Goal: Task Accomplishment & Management: Use online tool/utility

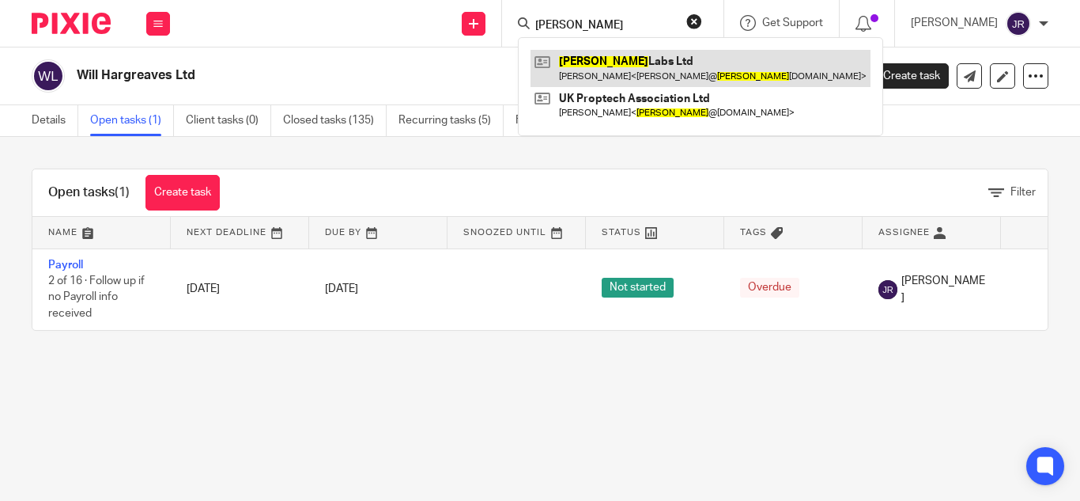
type input "sammy"
click at [638, 61] on link at bounding box center [701, 68] width 340 height 36
click at [639, 62] on link at bounding box center [701, 68] width 340 height 36
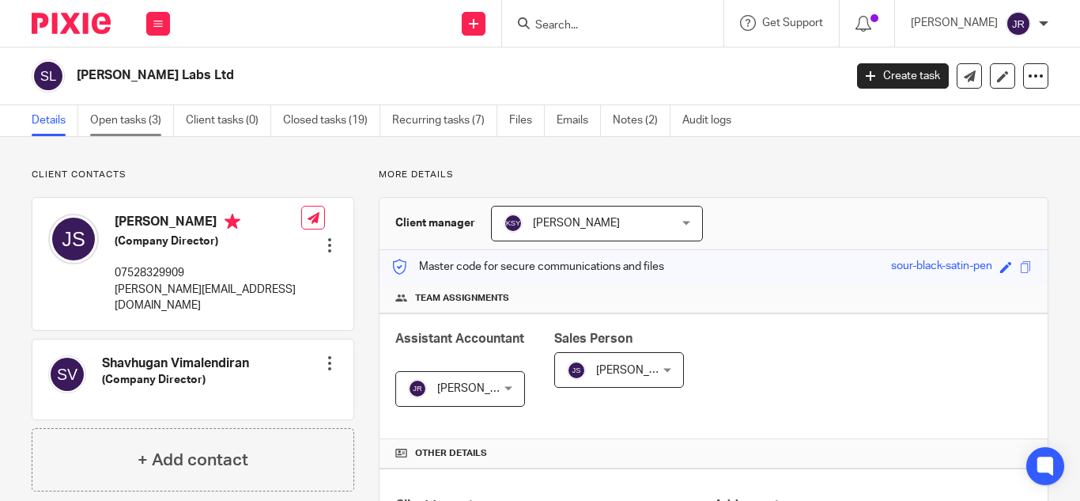
click at [149, 123] on link "Open tasks (3)" at bounding box center [132, 120] width 84 height 31
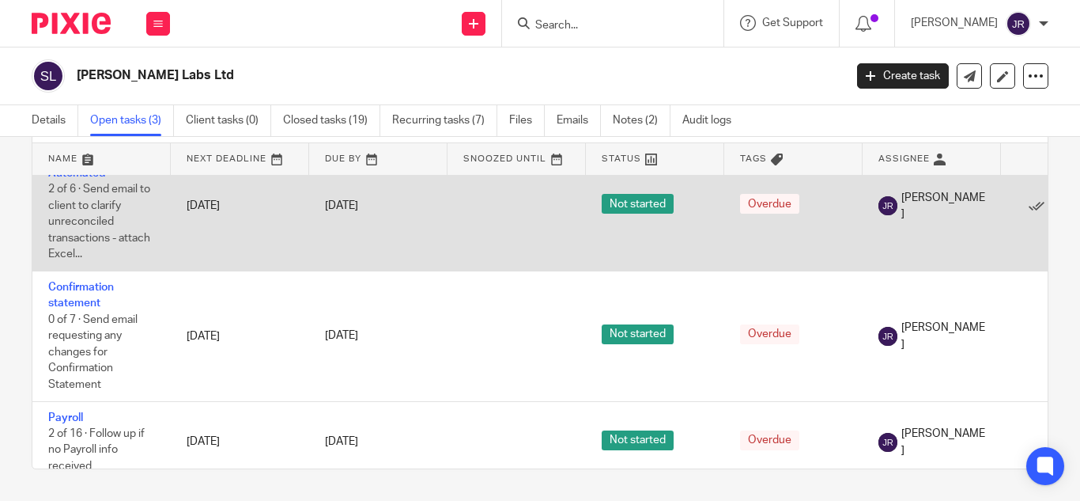
scroll to position [60, 0]
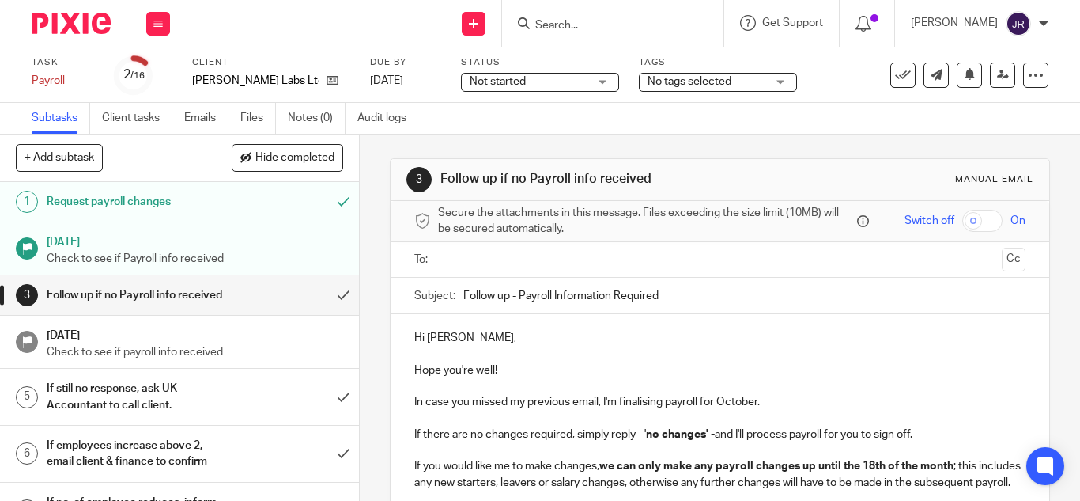
click at [616, 21] on input "Search" at bounding box center [605, 26] width 142 height 14
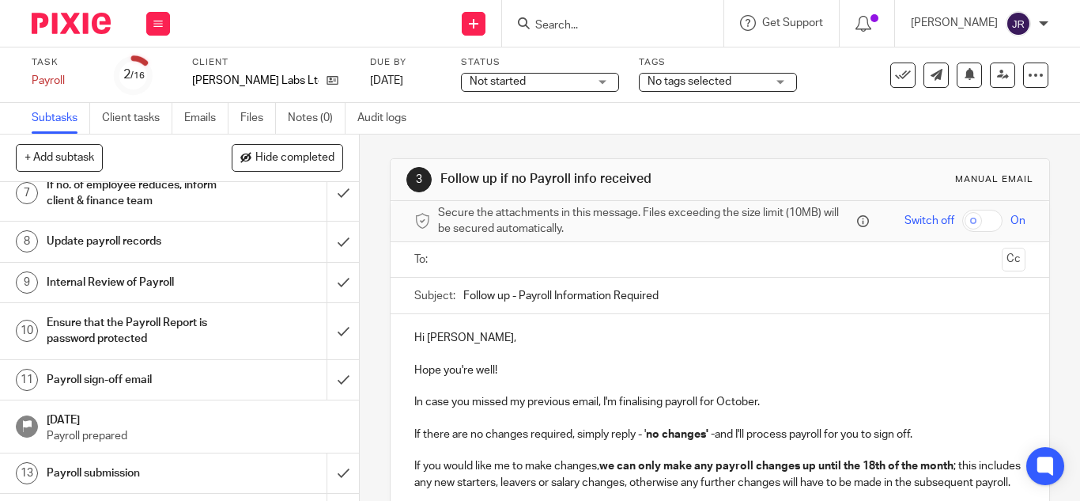
scroll to position [421, 0]
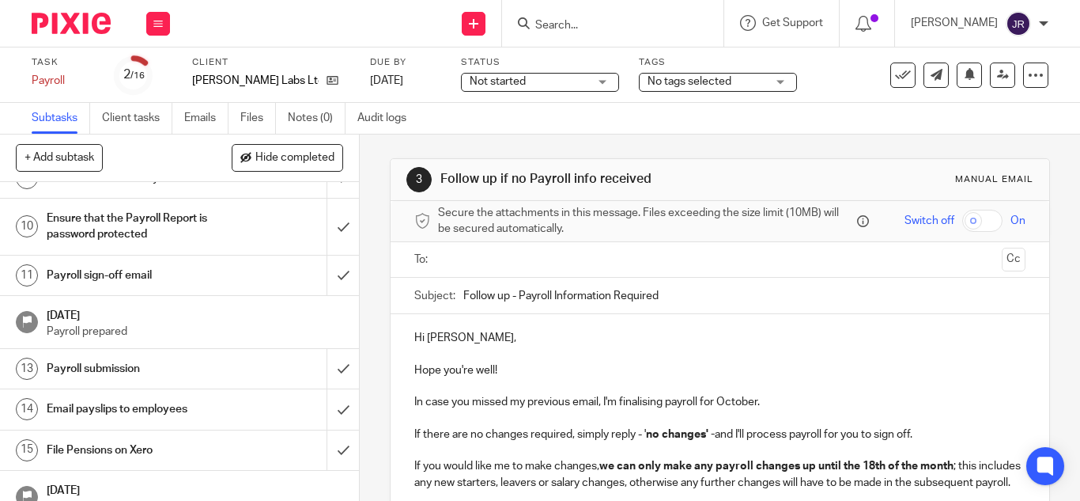
click at [233, 287] on div "Payroll sign-off email" at bounding box center [179, 275] width 265 height 24
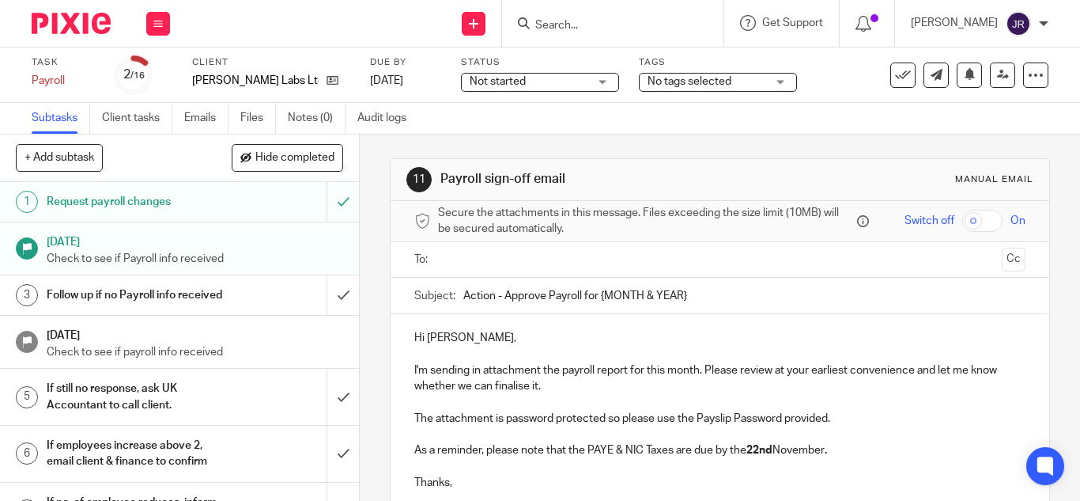
drag, startPoint x: 605, startPoint y: 292, endPoint x: 666, endPoint y: 239, distance: 80.7
click at [703, 284] on input "Action - Approve Payroll for {MONTH & YEAR}" at bounding box center [744, 296] width 562 height 36
type input "Action - Approve Payroll for October 2025"
click at [720, 317] on div "Hi Joseph, I'm sending in attachment the payroll report for this month. Please …" at bounding box center [720, 408] width 659 height 188
drag, startPoint x: 694, startPoint y: 297, endPoint x: 669, endPoint y: 301, distance: 24.8
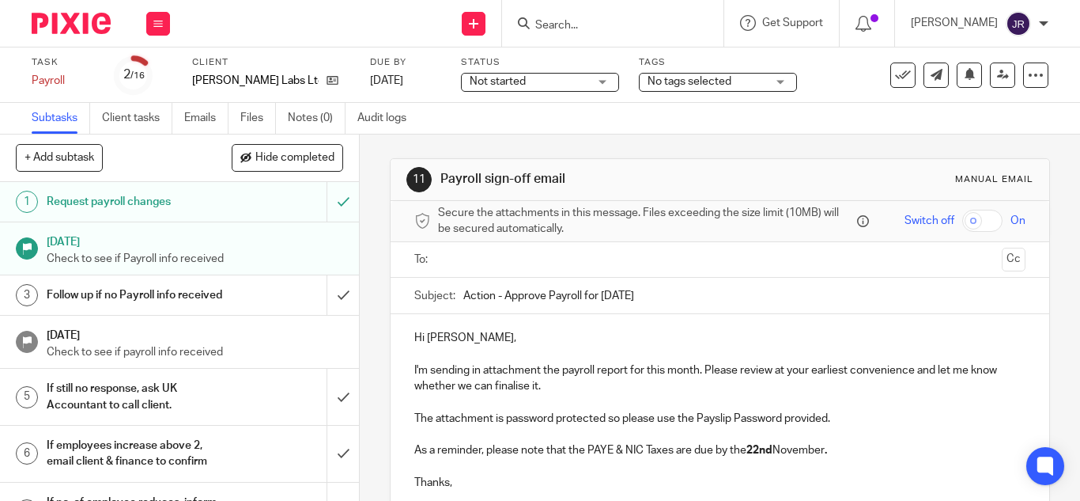
click at [694, 297] on input "Action - Approve Payroll for [DATE]" at bounding box center [744, 296] width 562 height 36
click at [618, 328] on div "Hi Joseph, I'm sending in attachment the payroll report for this month. Please …" at bounding box center [720, 408] width 659 height 188
click at [517, 355] on p at bounding box center [719, 354] width 611 height 16
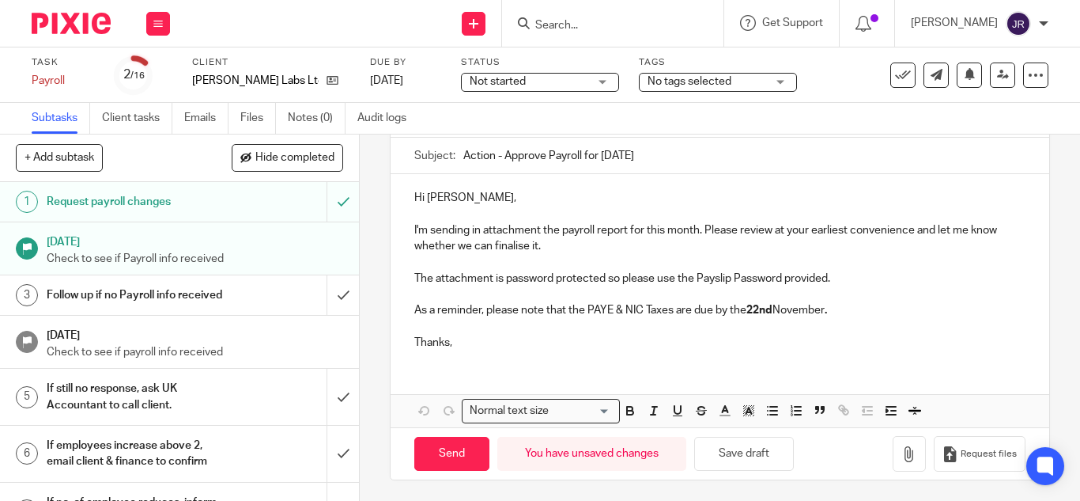
scroll to position [143, 0]
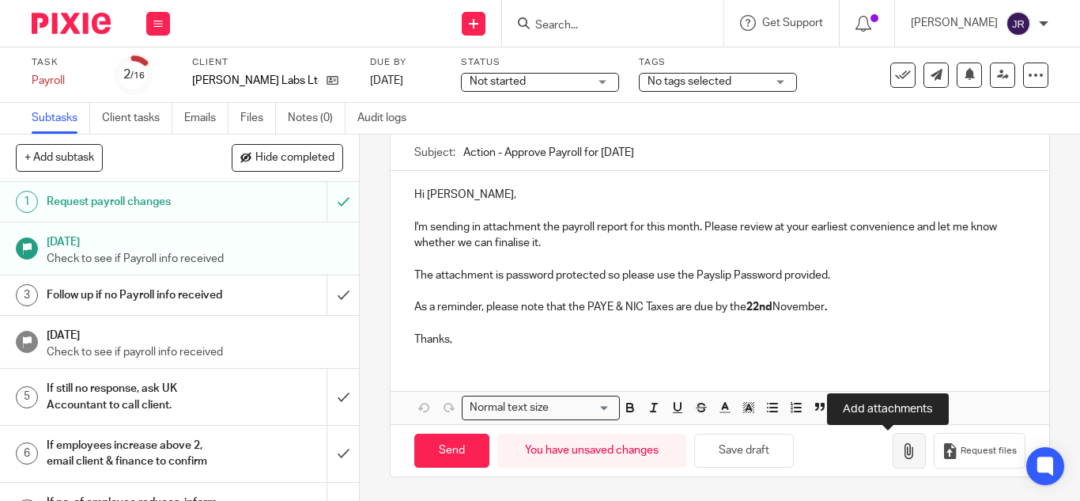
click at [901, 452] on icon "button" at bounding box center [909, 451] width 16 height 16
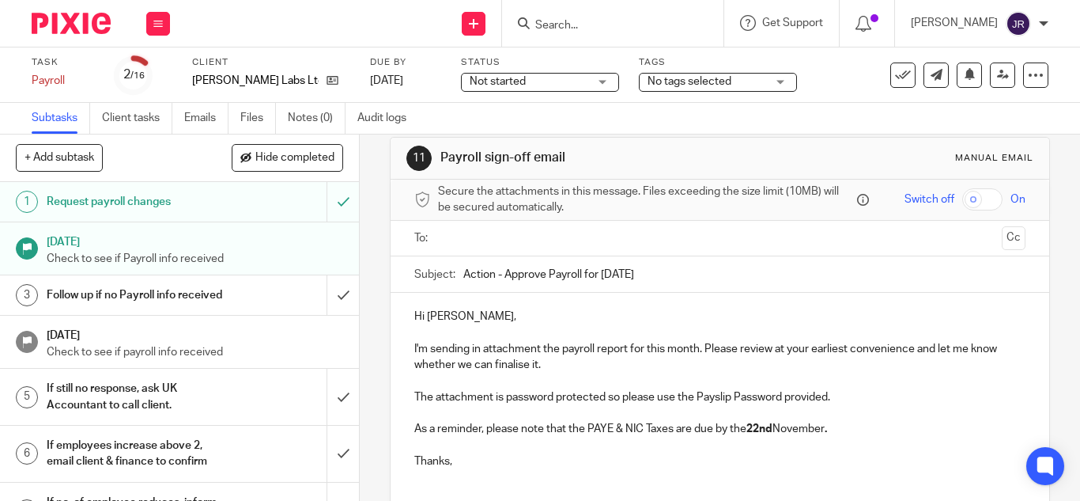
scroll to position [21, 0]
click at [505, 258] on input "Action - Approve Payroll for [DATE]" at bounding box center [744, 275] width 562 height 36
click at [502, 232] on input "text" at bounding box center [719, 239] width 551 height 18
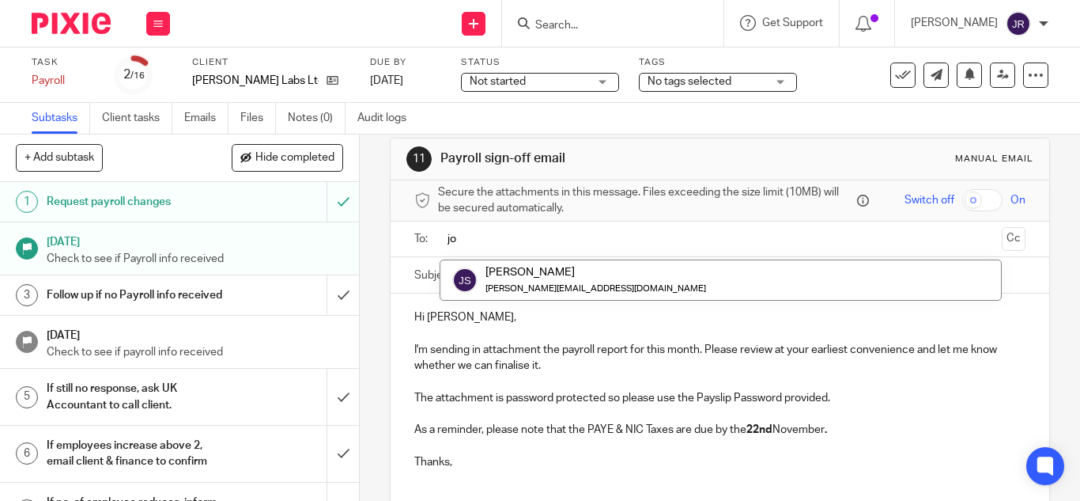
type input "jo"
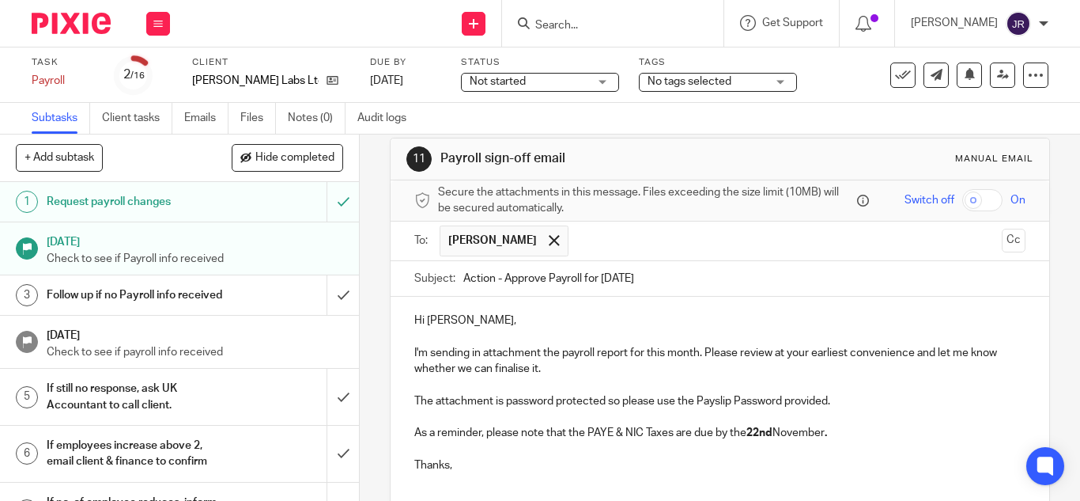
click at [1002, 240] on button "Cc" at bounding box center [1014, 241] width 24 height 24
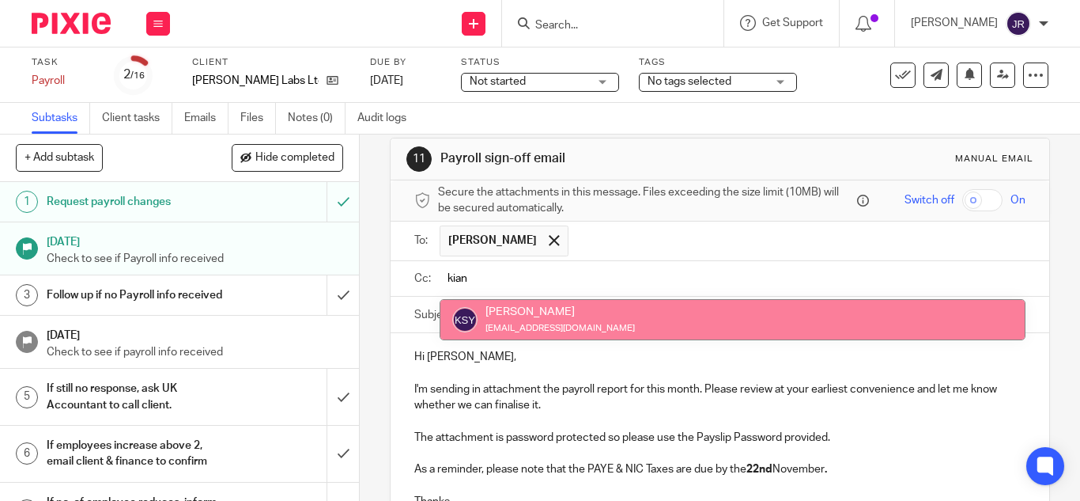
type input "kian"
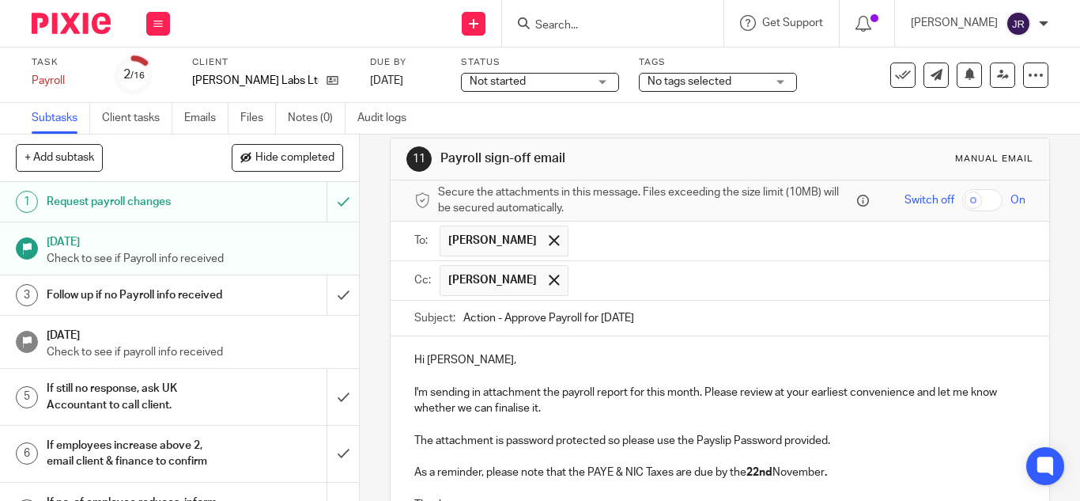
click at [741, 287] on input "text" at bounding box center [797, 280] width 443 height 31
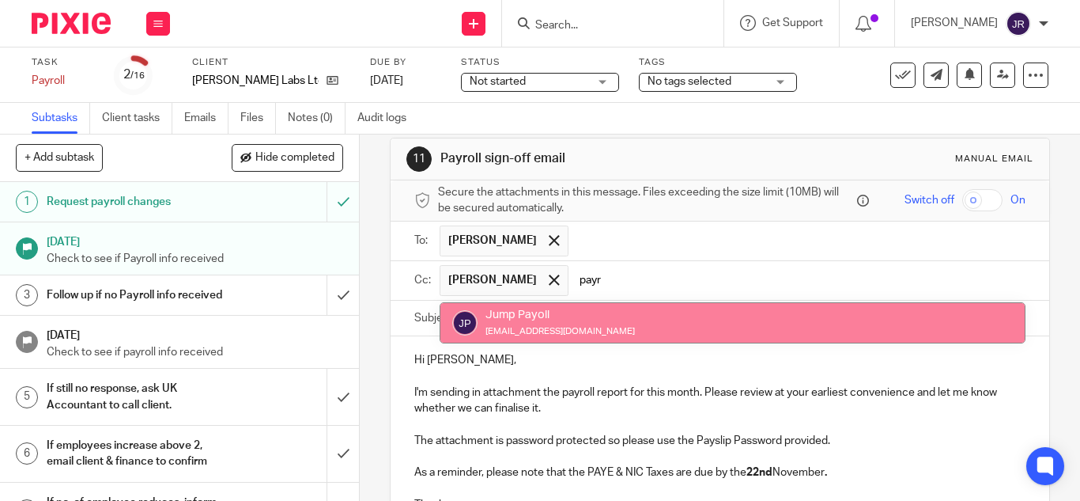
type input "payr"
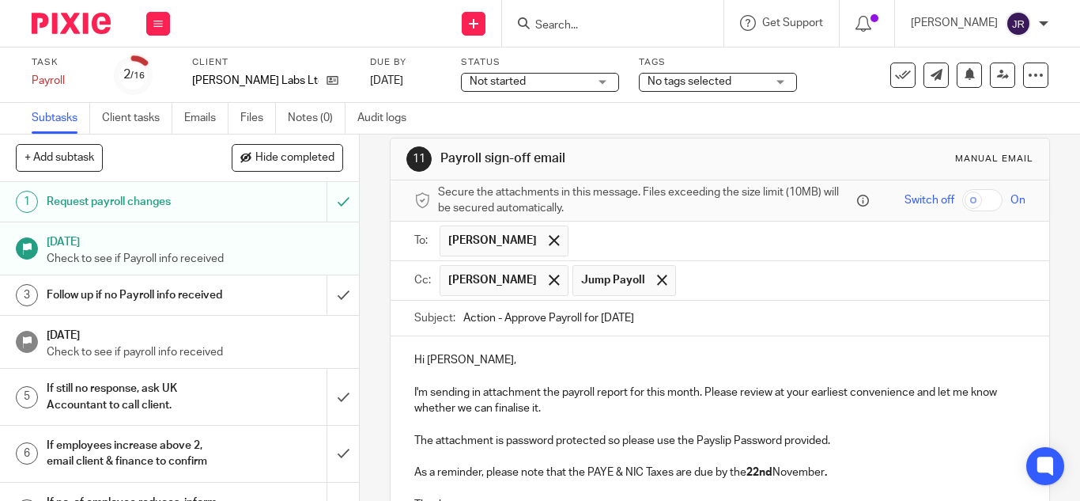
click at [653, 353] on p "Hi Joseph," at bounding box center [719, 360] width 611 height 16
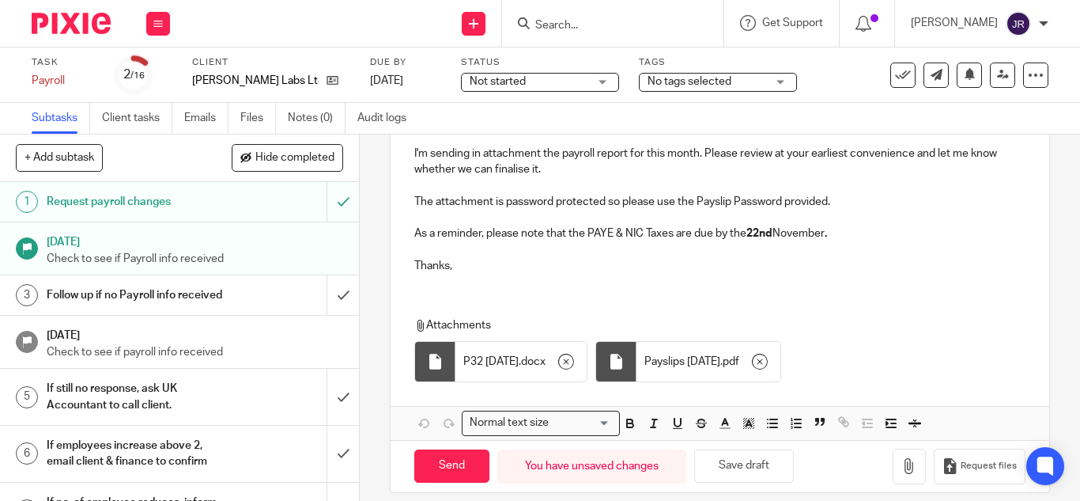
scroll to position [275, 0]
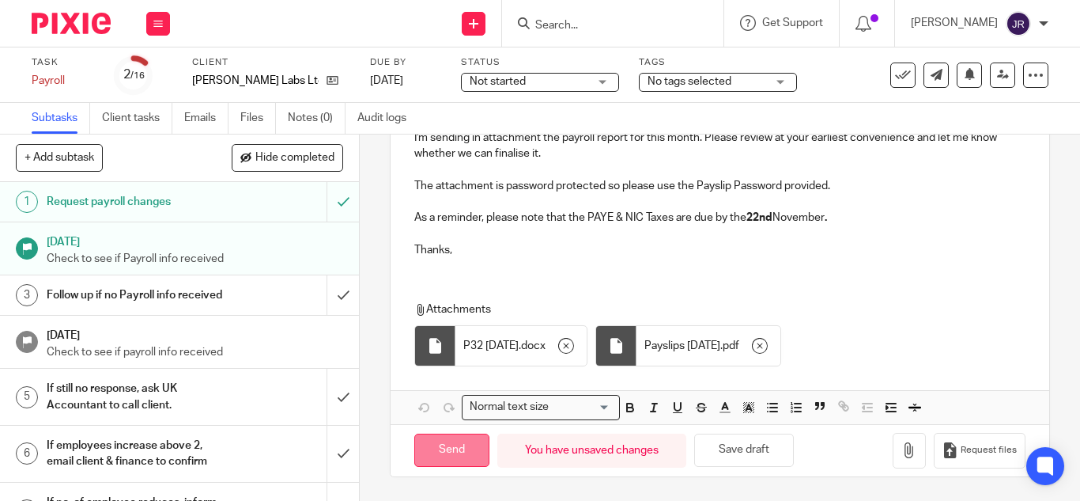
click at [467, 442] on input "Send" at bounding box center [451, 450] width 75 height 34
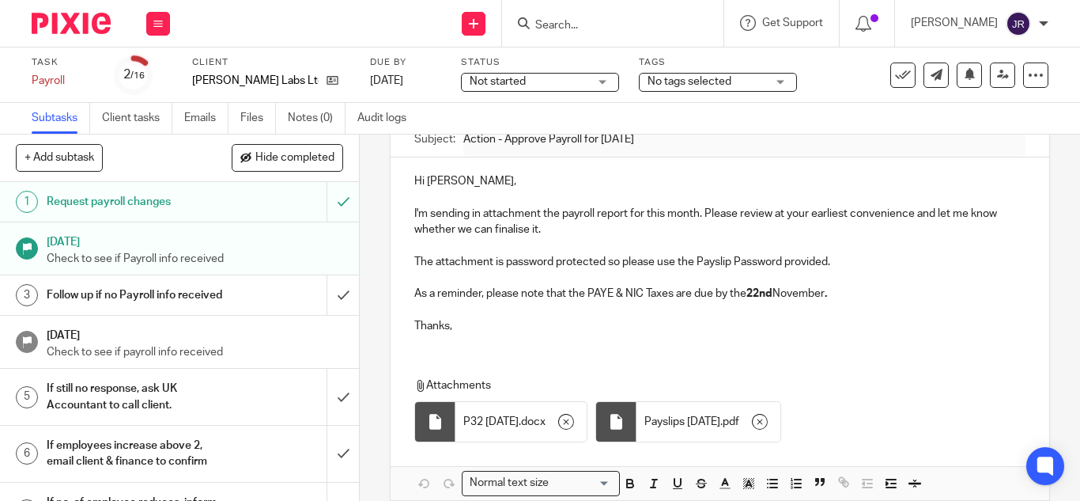
type input "Sent"
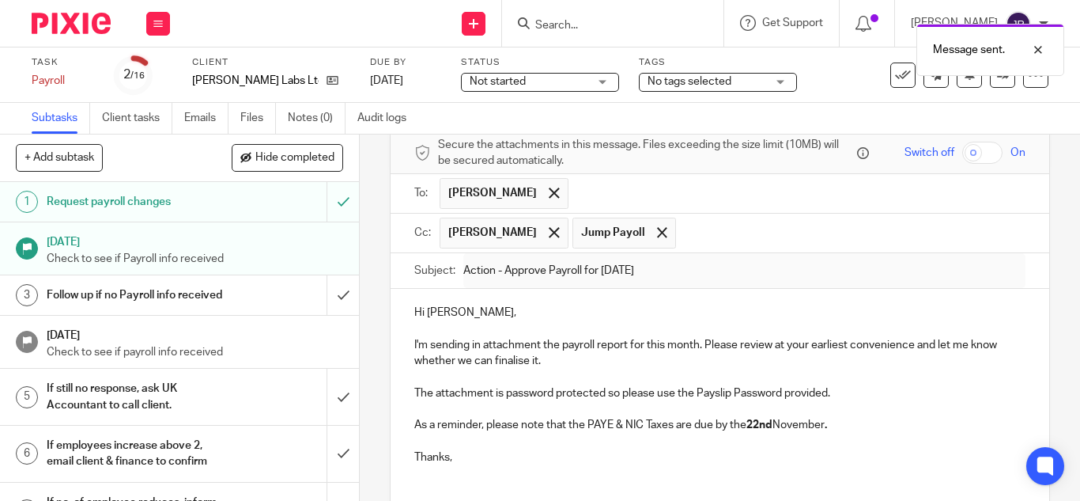
scroll to position [0, 0]
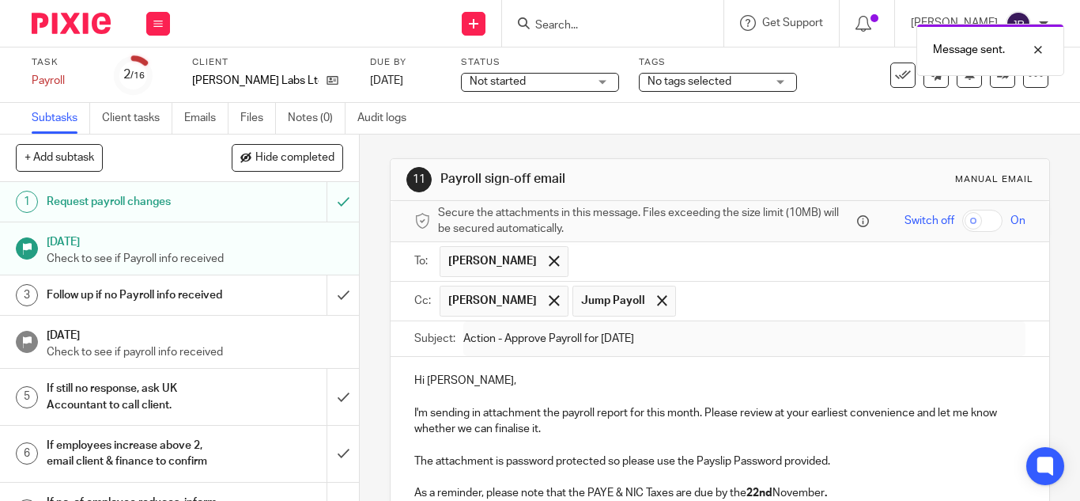
click at [561, 24] on div "Message sent." at bounding box center [802, 46] width 524 height 60
click at [578, 30] on div "Message sent." at bounding box center [802, 46] width 524 height 60
click at [581, 16] on div "Message sent." at bounding box center [802, 46] width 524 height 60
click at [578, 29] on div "Message sent." at bounding box center [802, 46] width 524 height 60
click at [562, 20] on div "Message sent." at bounding box center [802, 46] width 524 height 60
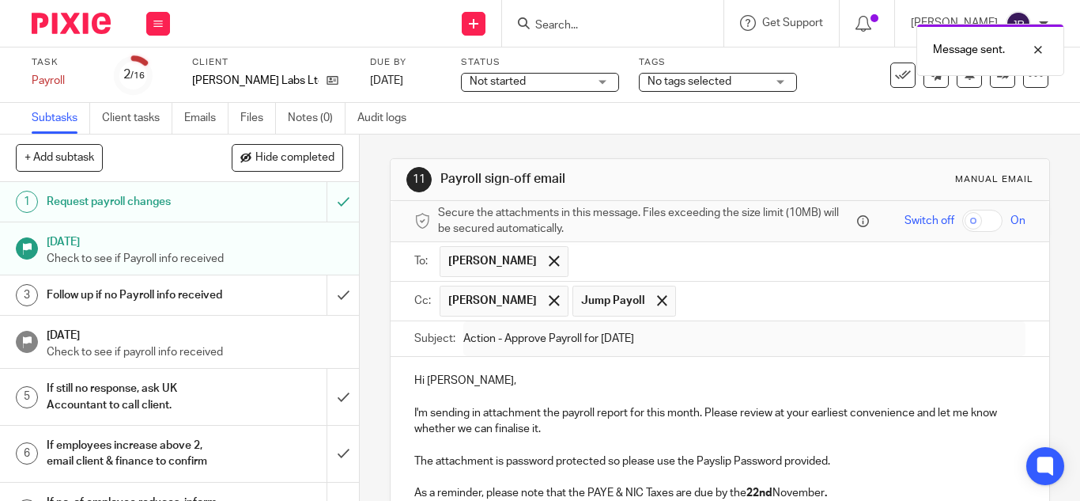
click at [550, 28] on div "Message sent." at bounding box center [802, 46] width 524 height 60
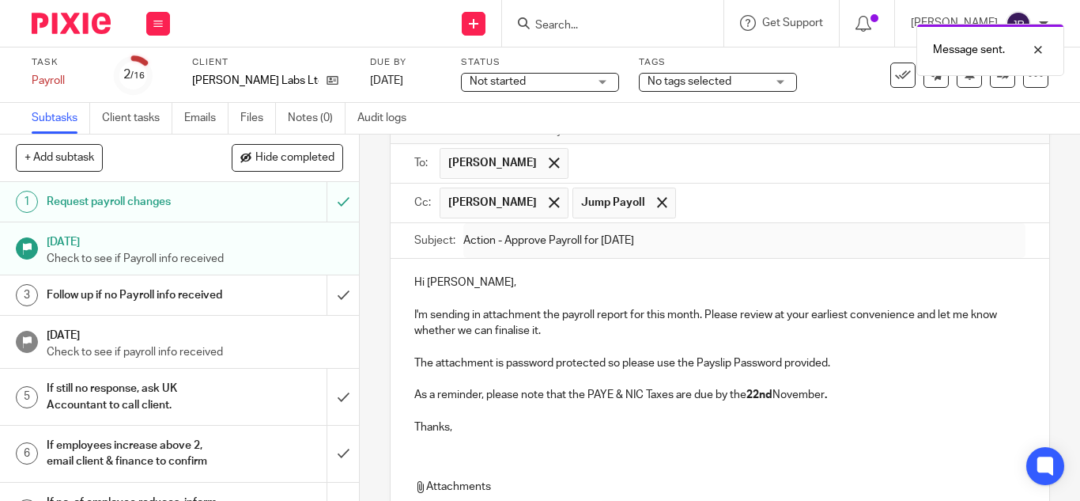
scroll to position [275, 0]
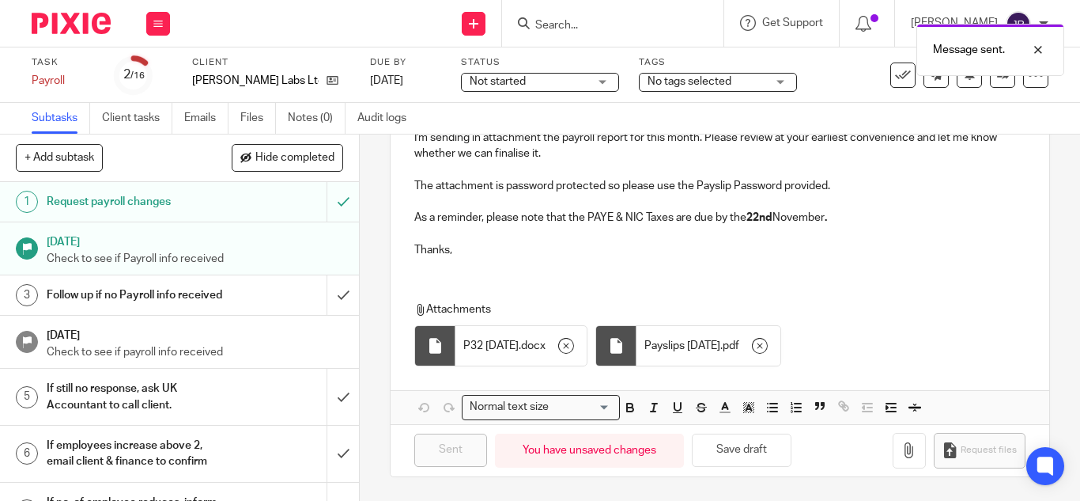
click at [538, 13] on form at bounding box center [618, 23] width 168 height 20
click at [540, 24] on input "Search" at bounding box center [605, 26] width 142 height 14
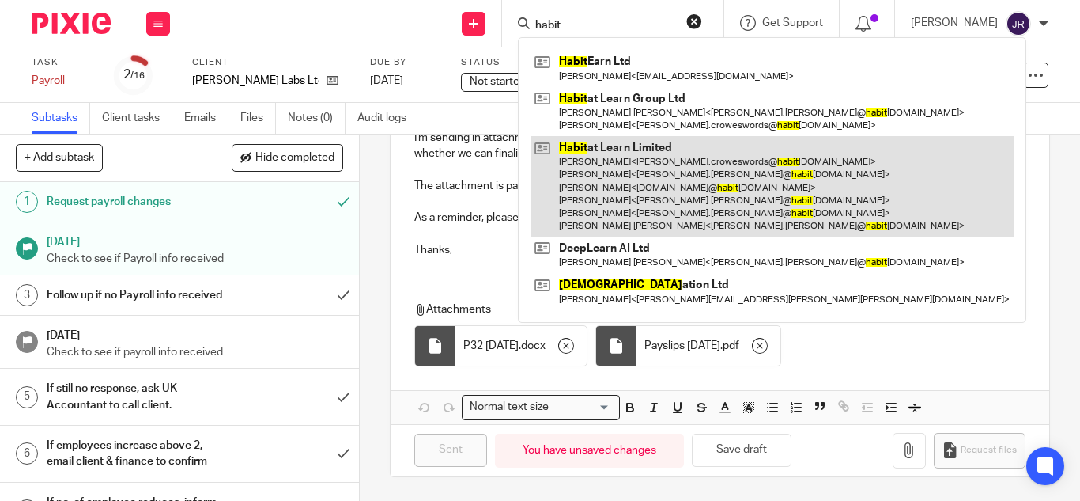
type input "habit"
click at [708, 147] on link at bounding box center [772, 186] width 483 height 100
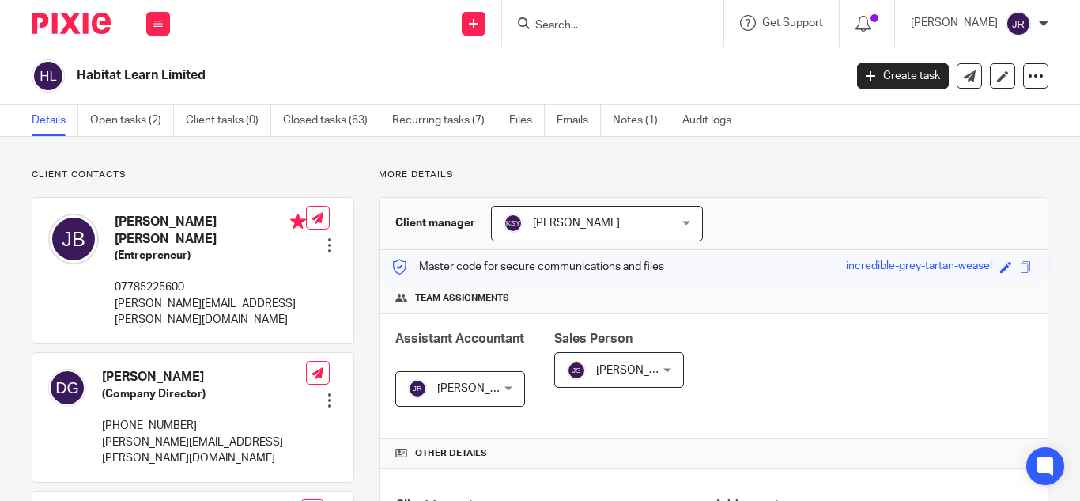
click at [160, 119] on link "Open tasks (2)" at bounding box center [132, 120] width 84 height 31
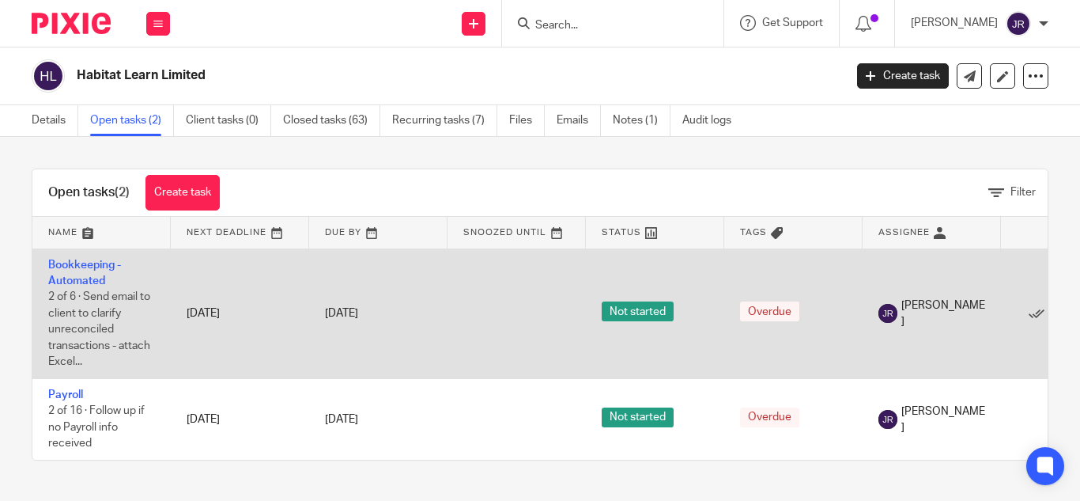
scroll to position [3, 0]
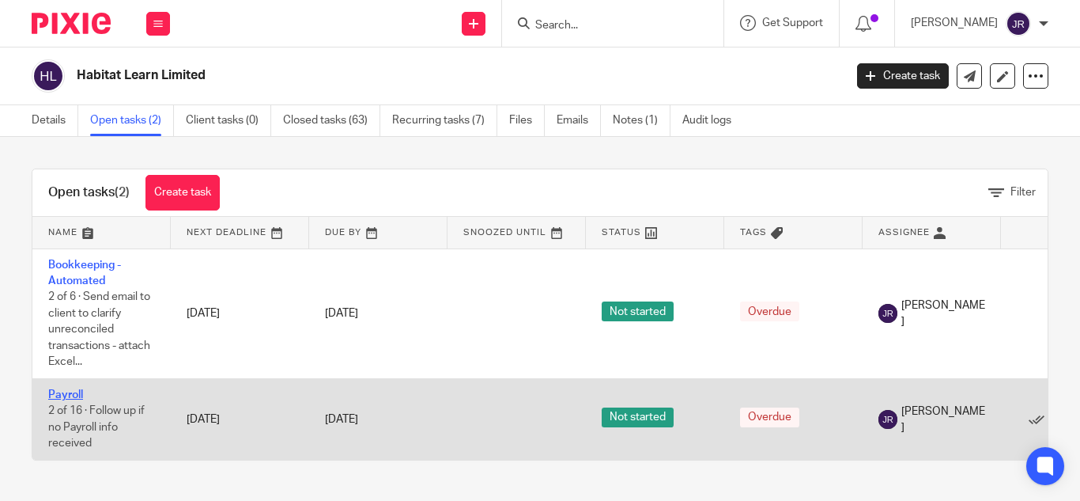
drag, startPoint x: 70, startPoint y: 380, endPoint x: 55, endPoint y: 391, distance: 18.5
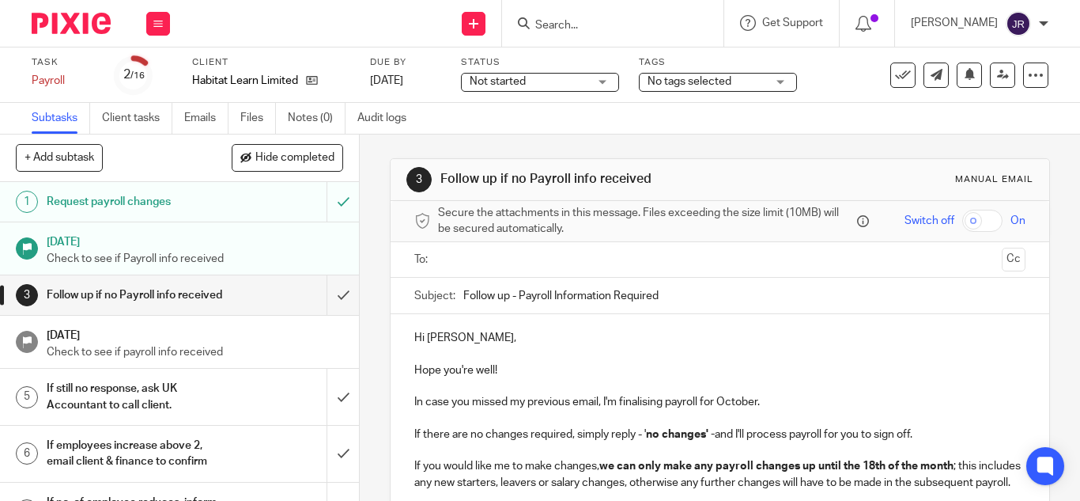
click at [558, 22] on input "Search" at bounding box center [605, 26] width 142 height 14
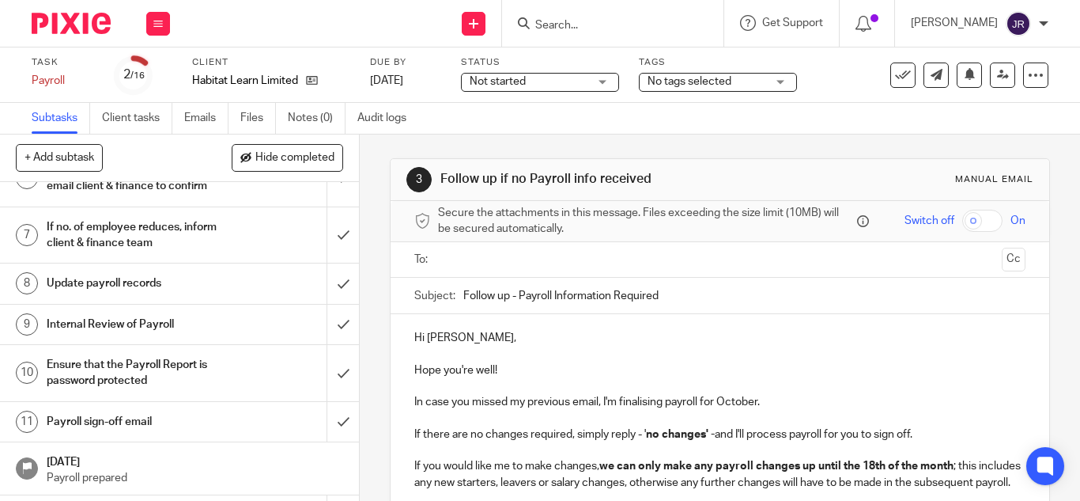
scroll to position [316, 0]
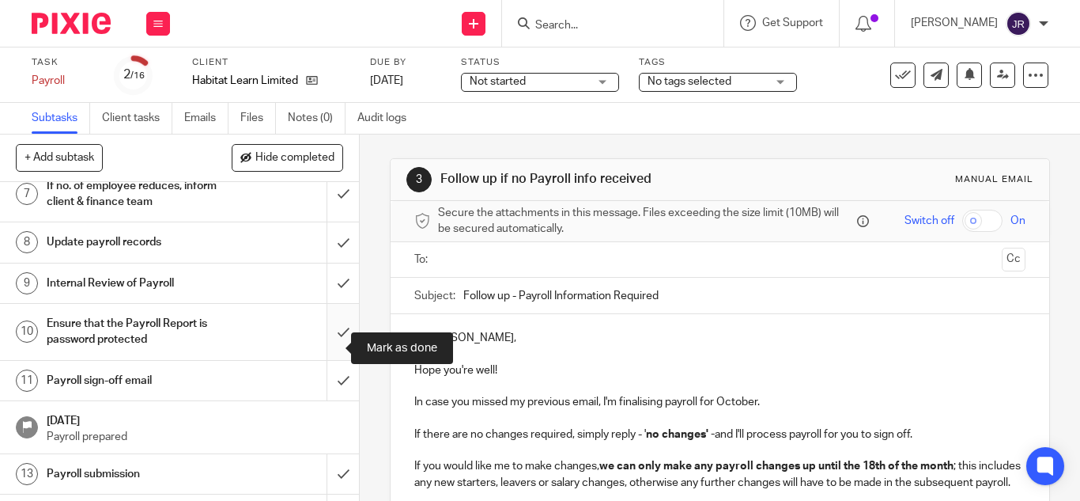
click at [322, 350] on input "submit" at bounding box center [179, 332] width 359 height 56
click at [251, 385] on div "Payroll sign-off email" at bounding box center [179, 381] width 265 height 24
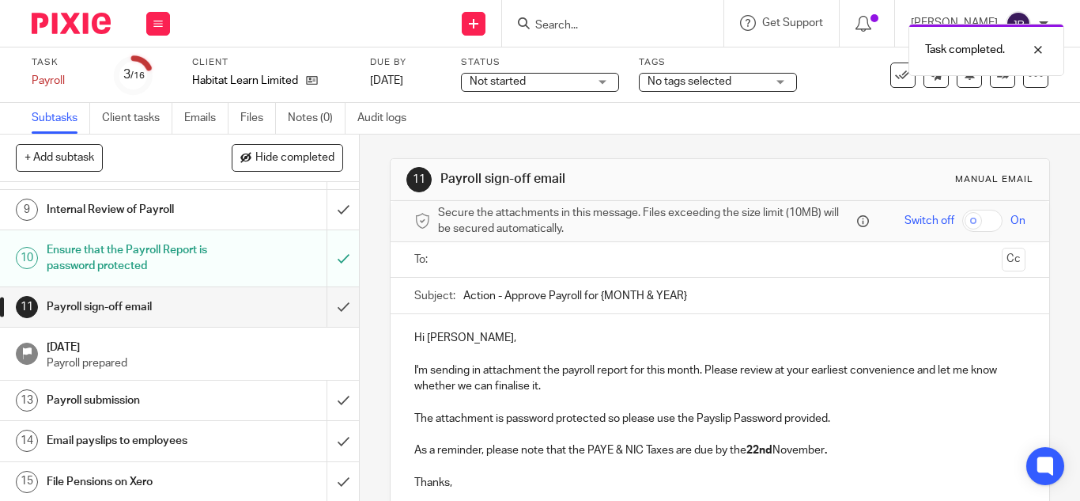
scroll to position [421, 0]
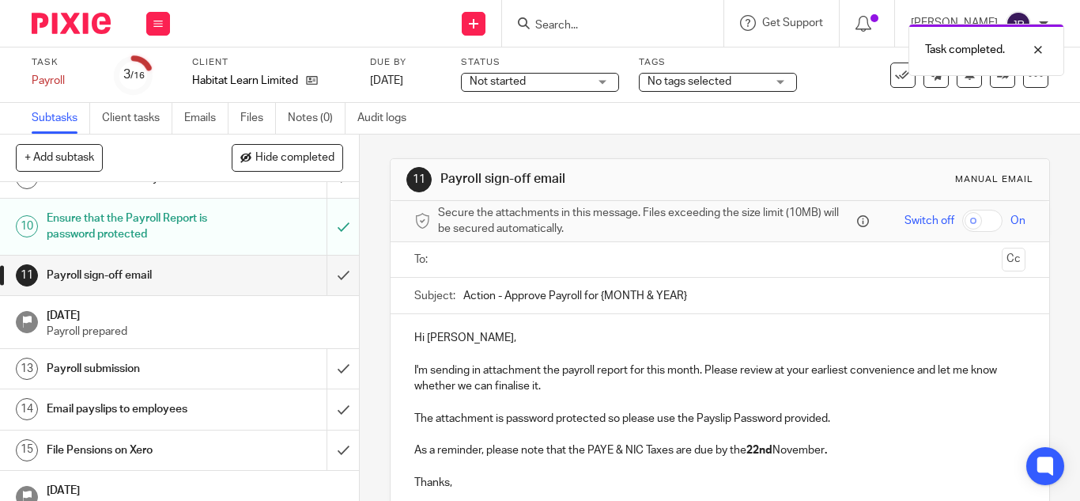
drag, startPoint x: 594, startPoint y: 292, endPoint x: 747, endPoint y: 300, distance: 152.8
click at [742, 302] on input "Action - Approve Payroll for {MONTH & YEAR}" at bounding box center [744, 296] width 562 height 36
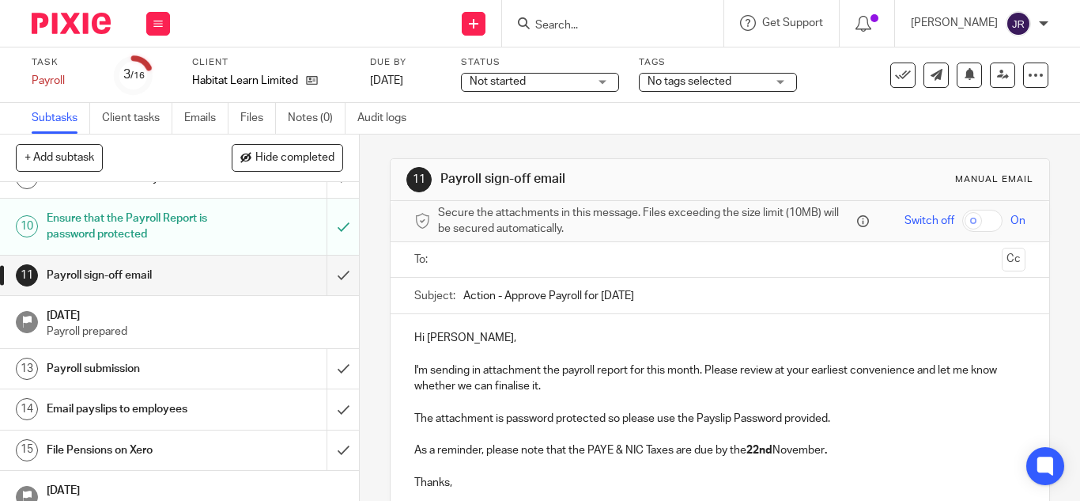
type input "Action - Approve Payroll for [DATE]"
click at [721, 335] on p "Hi [PERSON_NAME]," at bounding box center [719, 338] width 611 height 16
click at [681, 267] on input "text" at bounding box center [719, 260] width 551 height 18
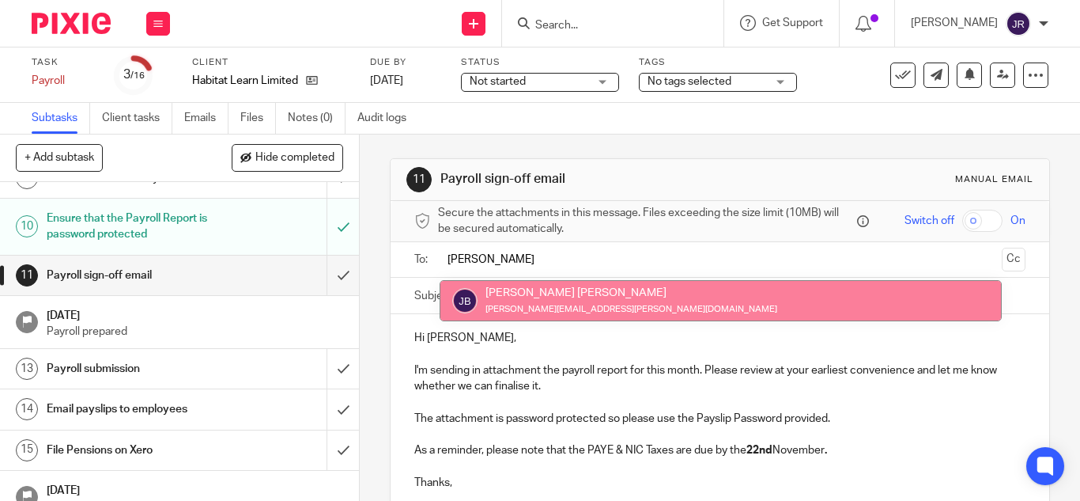
type input "[PERSON_NAME]"
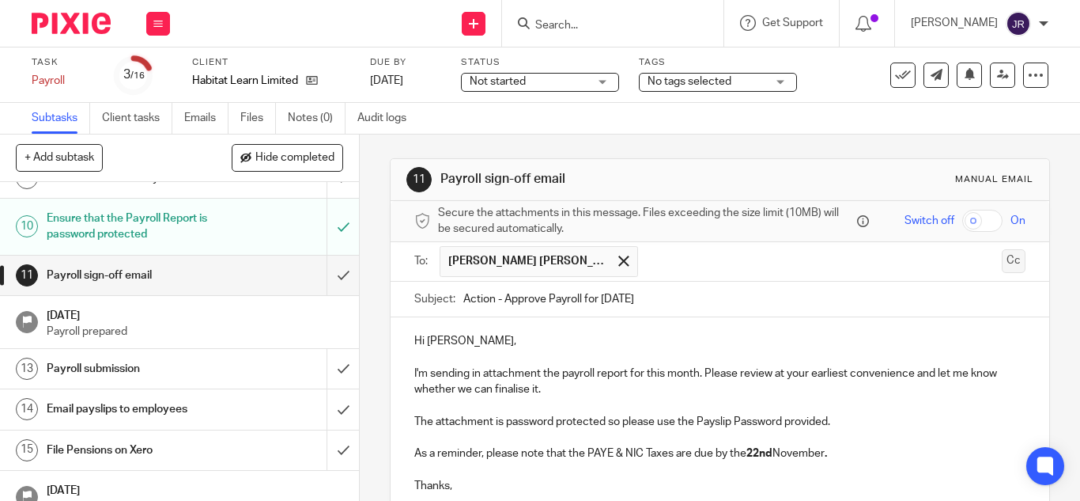
click at [1002, 258] on button "Cc" at bounding box center [1014, 261] width 24 height 24
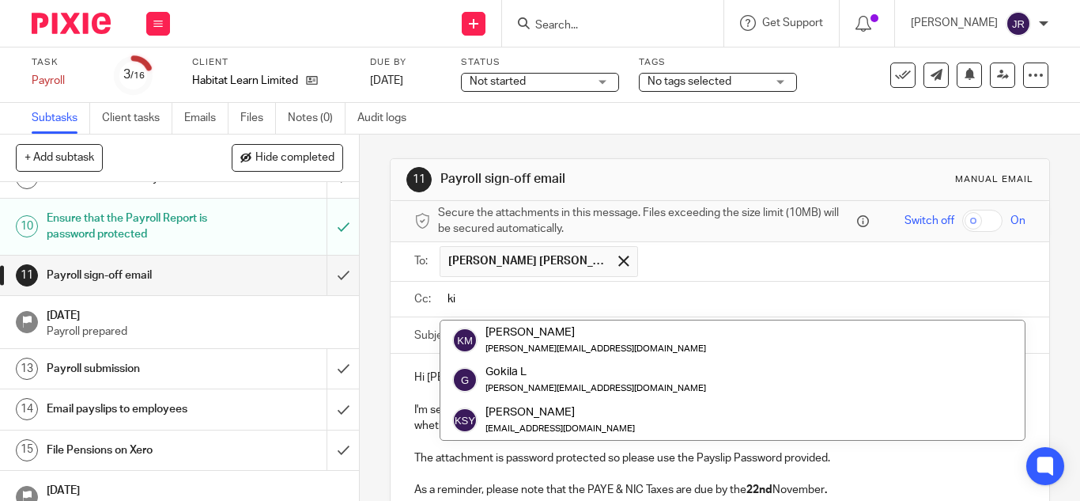
type input "k"
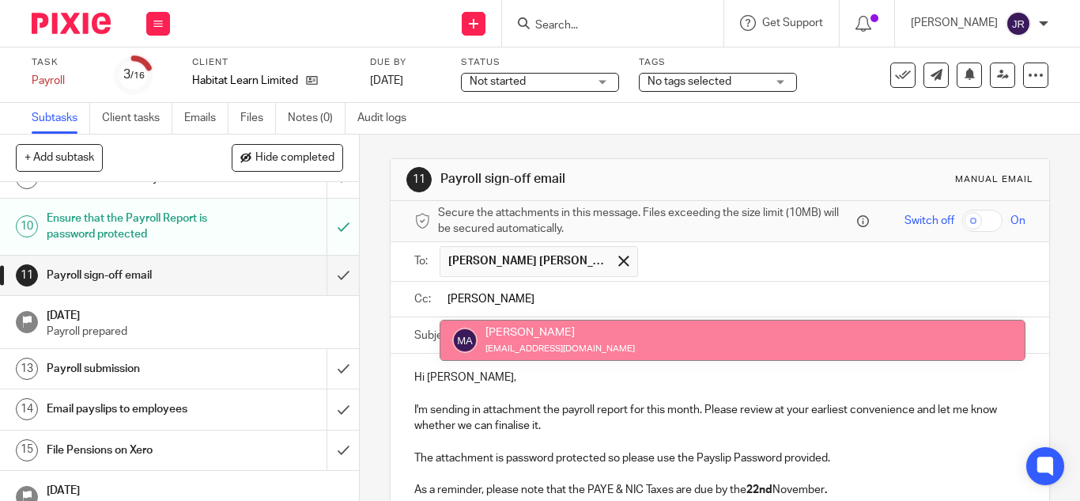
type input "[PERSON_NAME]"
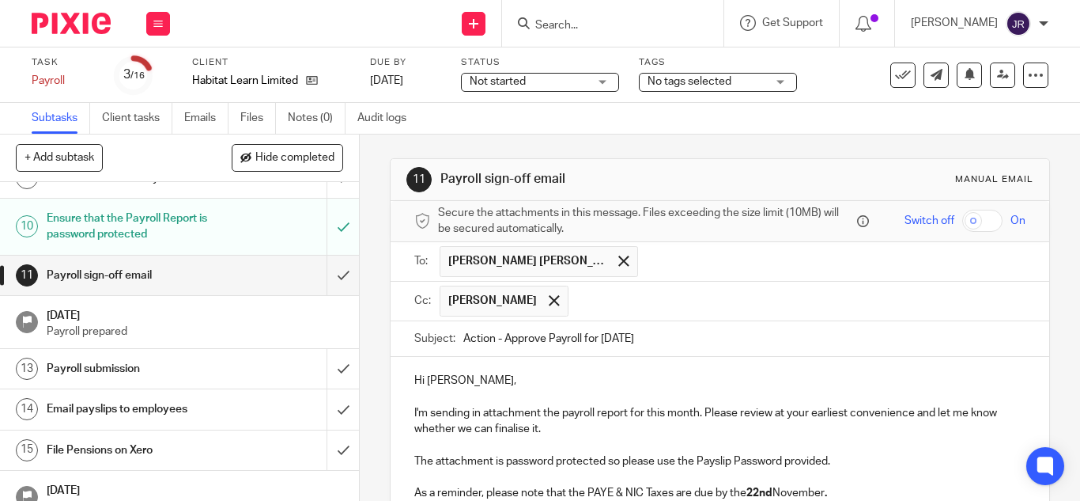
click at [703, 312] on input "text" at bounding box center [797, 300] width 443 height 31
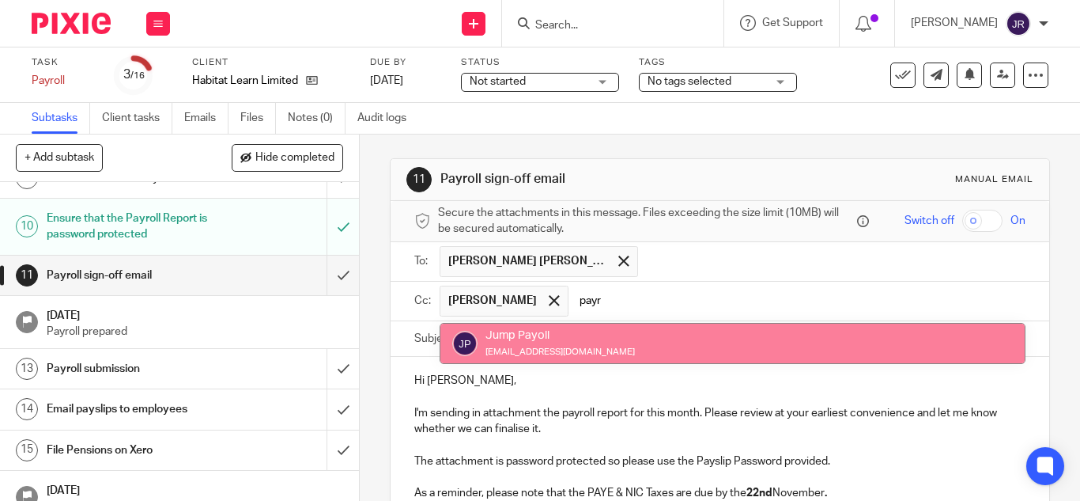
type input "payr"
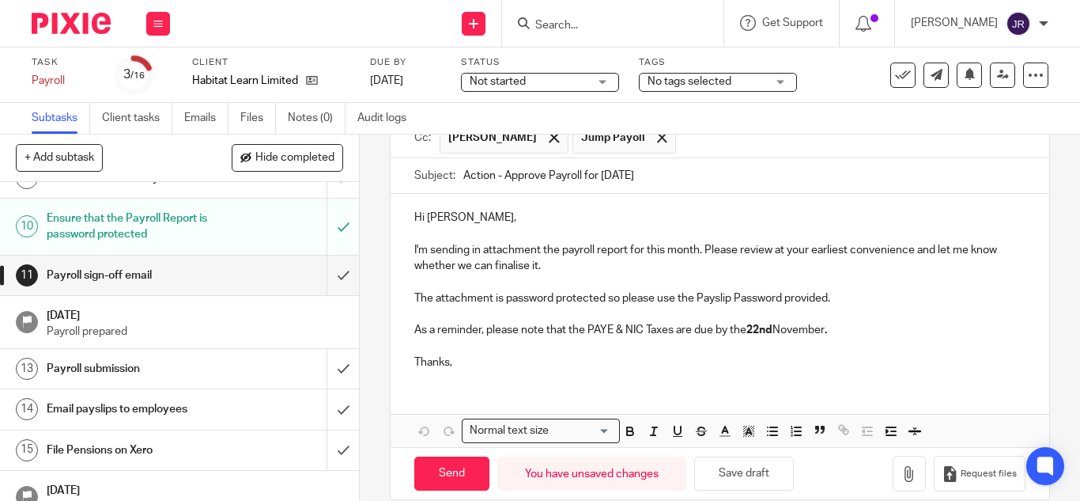
scroll to position [186, 0]
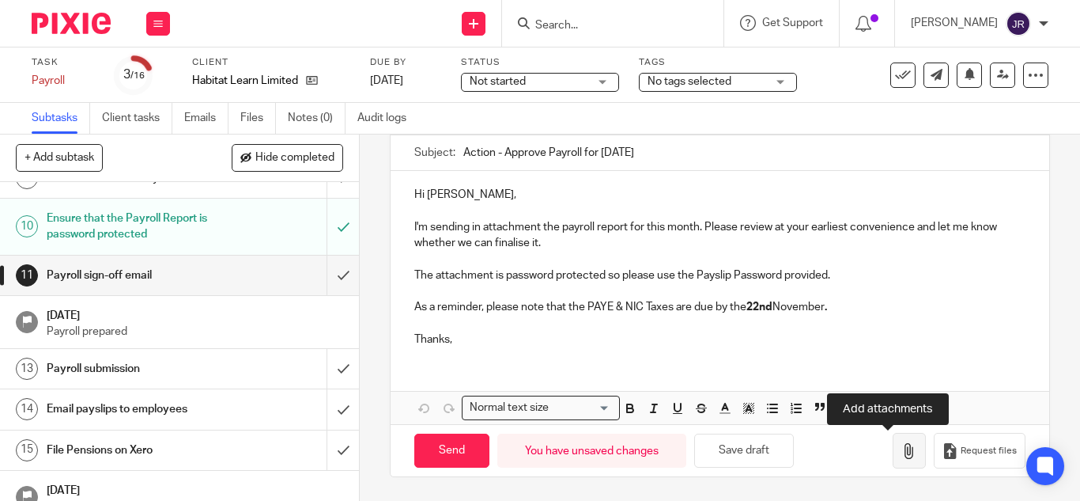
click at [901, 456] on icon "button" at bounding box center [909, 451] width 16 height 16
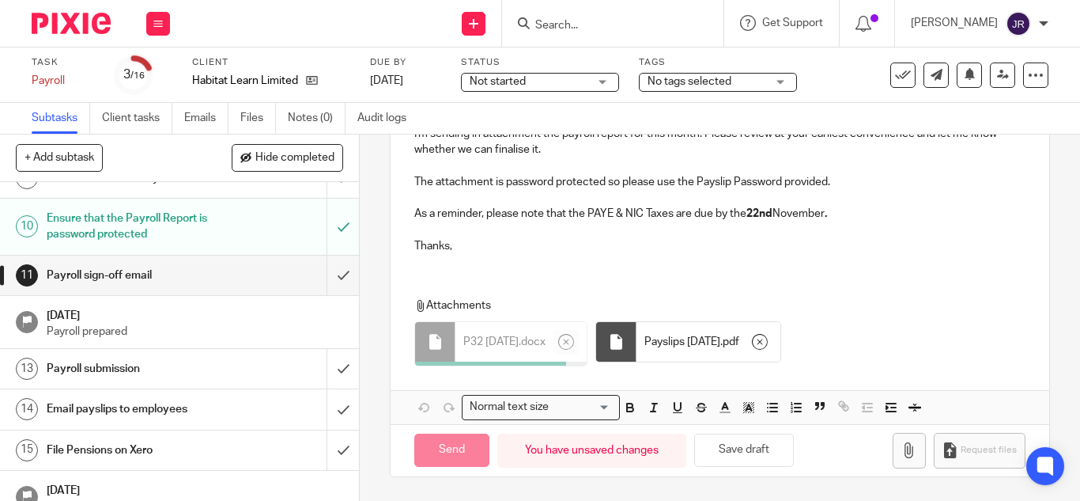
scroll to position [275, 0]
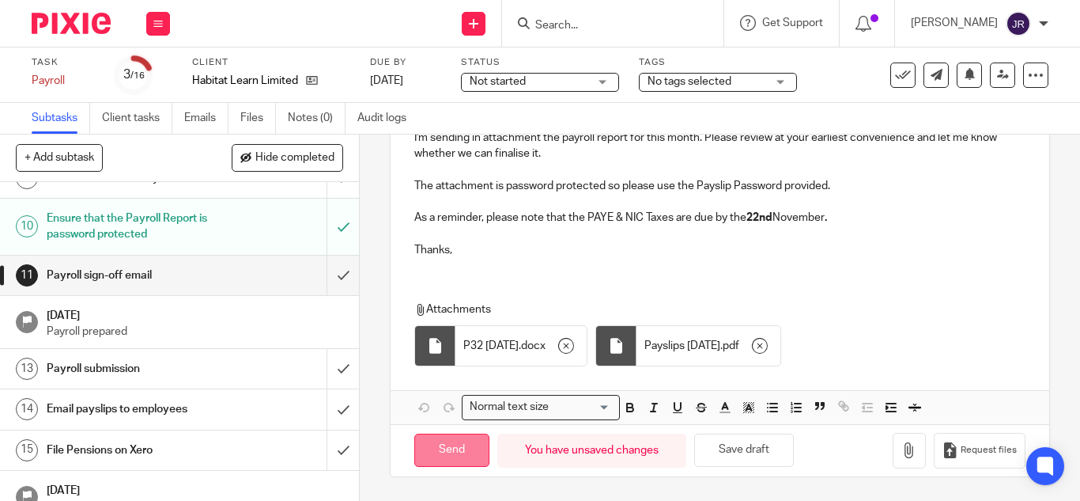
click at [448, 457] on input "Send" at bounding box center [451, 450] width 75 height 34
type input "Sent"
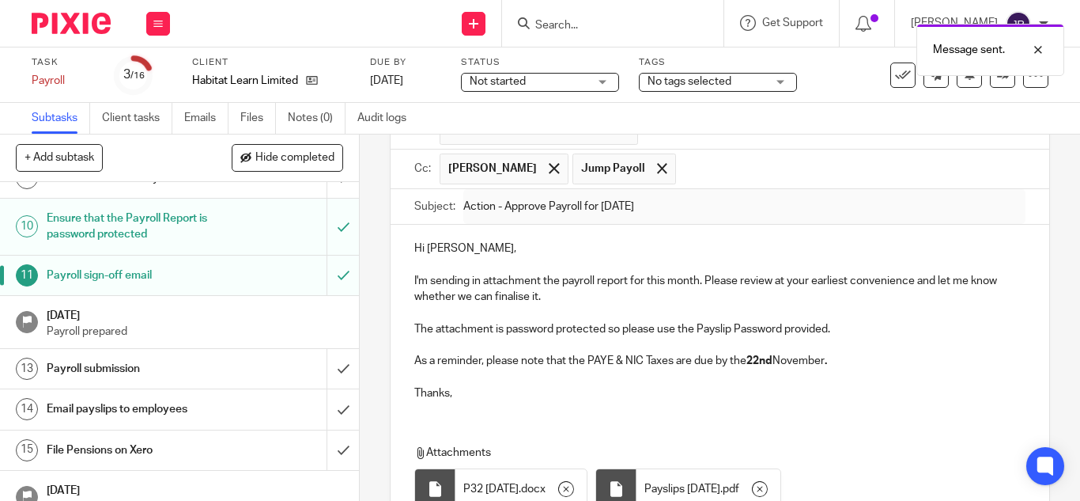
scroll to position [0, 0]
